Goal: Find contact information: Find contact information

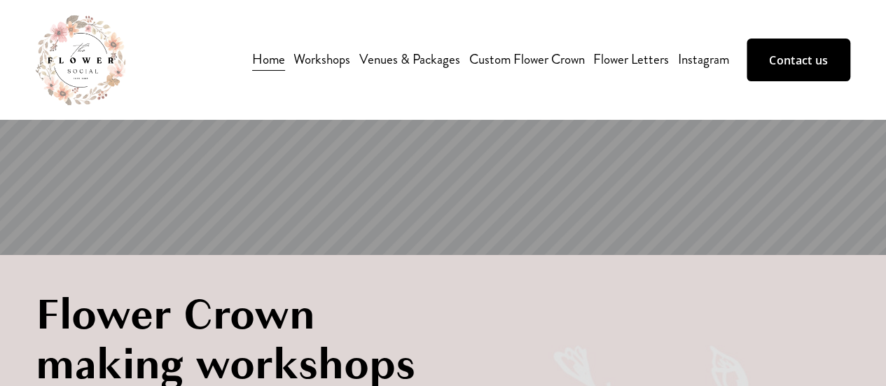
click at [824, 66] on link "Contact us" at bounding box center [799, 60] width 104 height 42
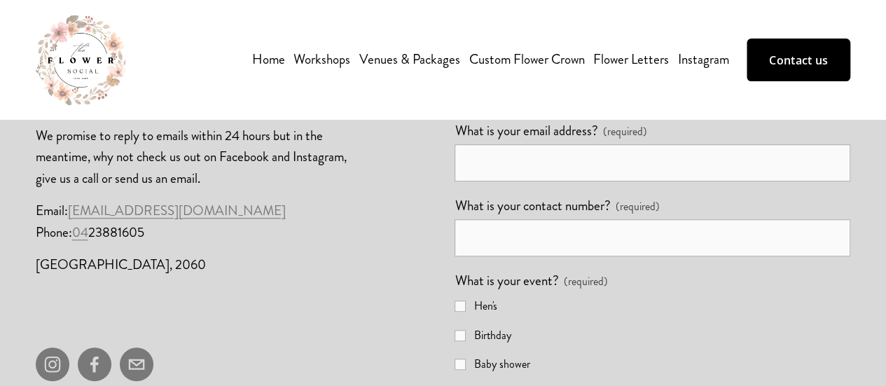
scroll to position [350, 0]
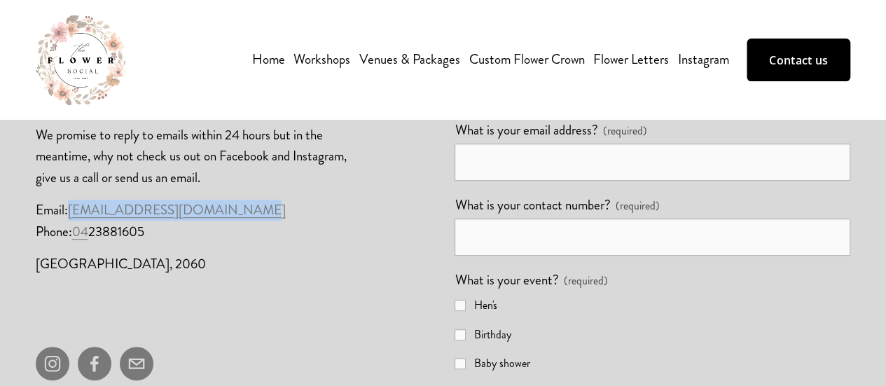
drag, startPoint x: 237, startPoint y: 216, endPoint x: 70, endPoint y: 209, distance: 166.8
click at [70, 209] on p "Email: [EMAIL_ADDRESS][DOMAIN_NAME] Phone: [PHONE_NUMBER]" at bounding box center [199, 221] width 326 height 43
copy link "[EMAIL_ADDRESS][DOMAIN_NAME]"
